Goal: Transaction & Acquisition: Purchase product/service

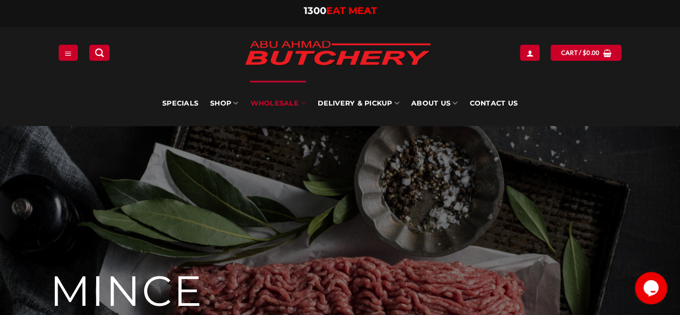
click at [302, 100] on icon at bounding box center [303, 103] width 5 height 10
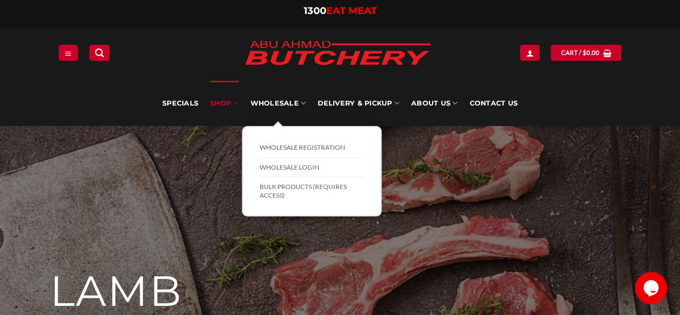
click at [229, 100] on link "SHOP" at bounding box center [224, 103] width 28 height 45
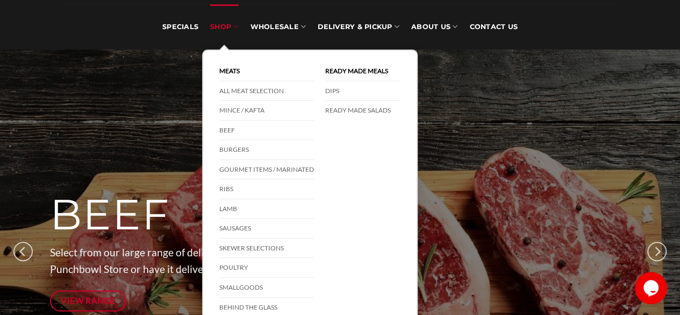
scroll to position [77, 0]
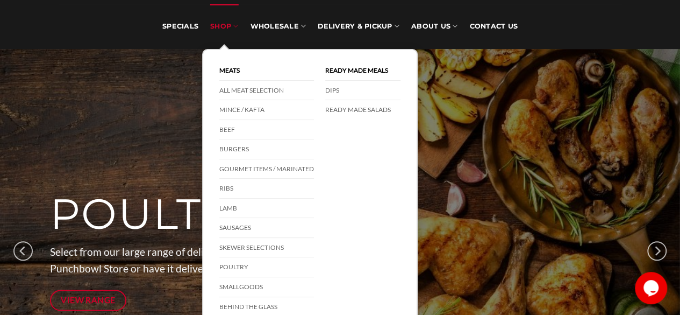
click at [231, 210] on link "Lamb" at bounding box center [266, 208] width 95 height 20
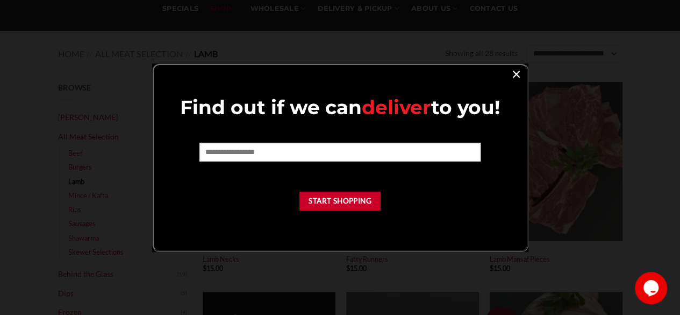
click at [513, 68] on link "×" at bounding box center [517, 73] width 16 height 15
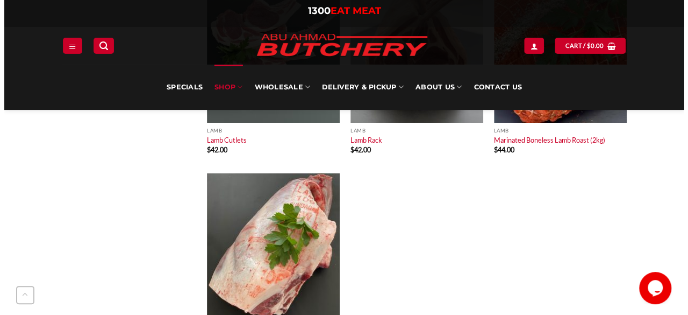
scroll to position [1892, 0]
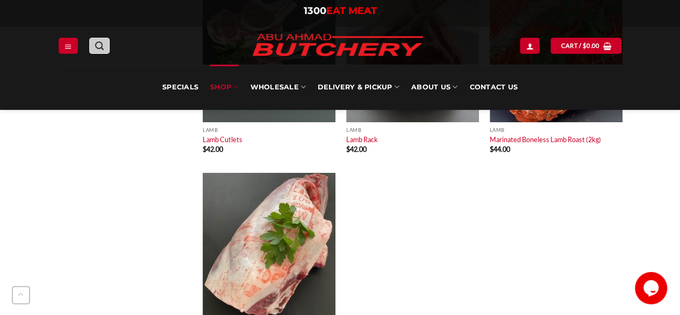
click at [104, 41] on link "Search" at bounding box center [99, 46] width 20 height 16
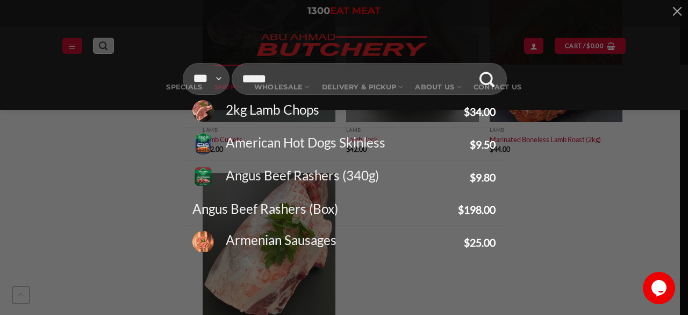
type input "*****"
click at [472, 63] on button "Submit" at bounding box center [488, 79] width 32 height 32
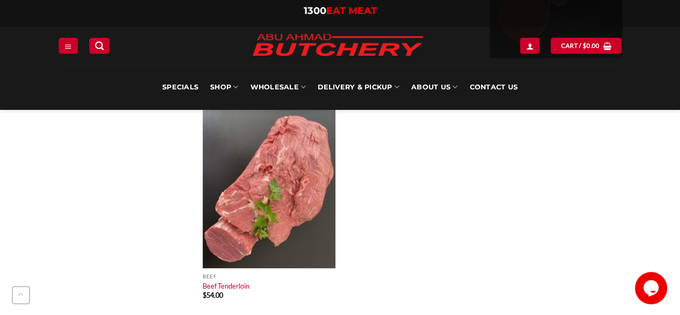
scroll to position [715, 0]
